Goal: Check status: Check status

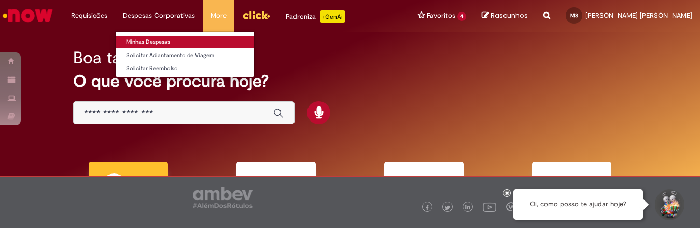
click at [149, 43] on link "Minhas Despesas" at bounding box center [185, 41] width 138 height 11
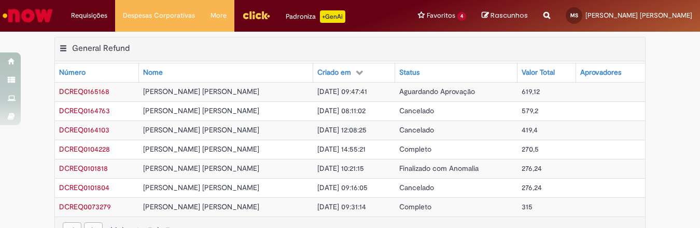
click at [597, 75] on div "Aprovadores" at bounding box center [600, 72] width 41 height 10
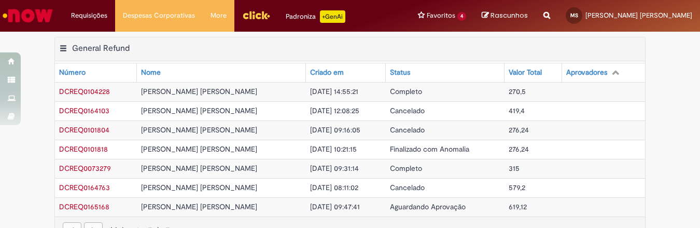
click at [612, 73] on icon at bounding box center [615, 71] width 7 height 7
click at [573, 73] on div "Aprovadores" at bounding box center [586, 72] width 41 height 10
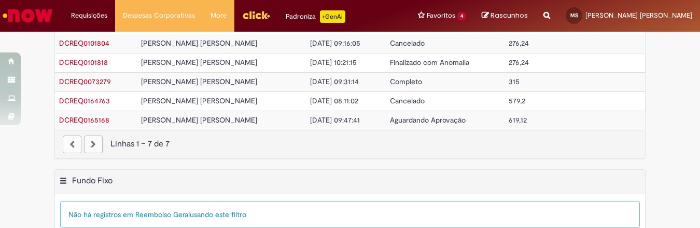
scroll to position [86, 0]
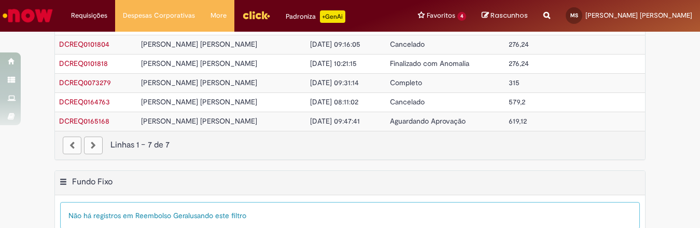
click at [415, 121] on span "Aguardando Aprovação" at bounding box center [428, 120] width 76 height 9
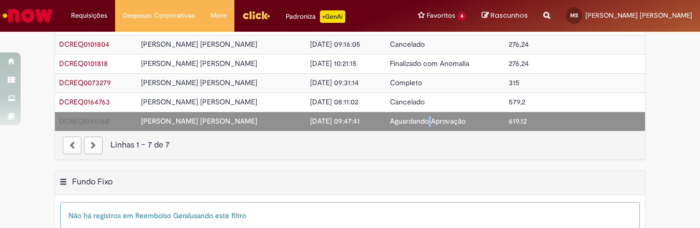
click at [415, 121] on span "Aguardando Aprovação" at bounding box center [428, 120] width 76 height 9
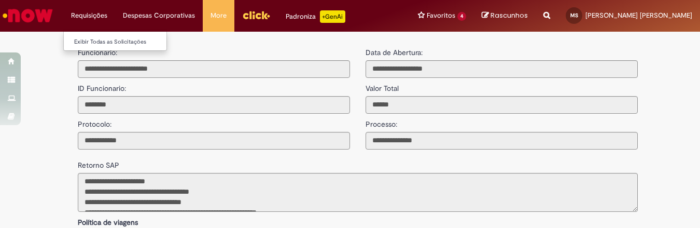
click at [88, 16] on li "Requisições Exibir Todas as Solicitações" at bounding box center [89, 15] width 52 height 31
click at [51, 13] on img "Ir para a Homepage" at bounding box center [27, 15] width 53 height 21
